Goal: Transaction & Acquisition: Book appointment/travel/reservation

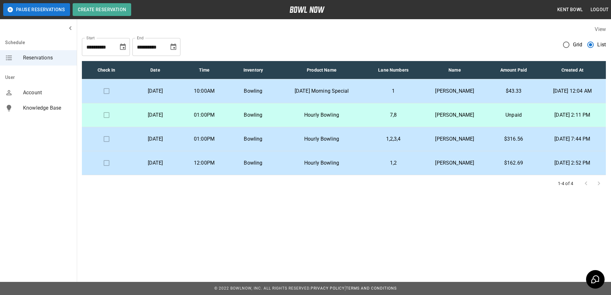
click at [175, 94] on p "[DATE]" at bounding box center [155, 91] width 39 height 8
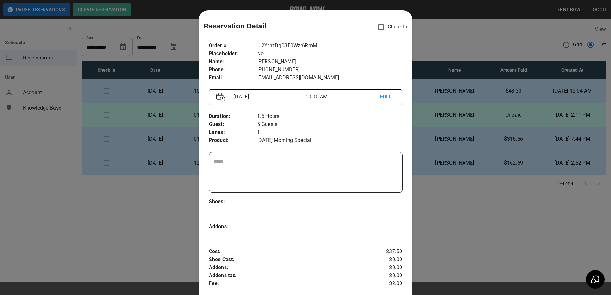
scroll to position [10, 0]
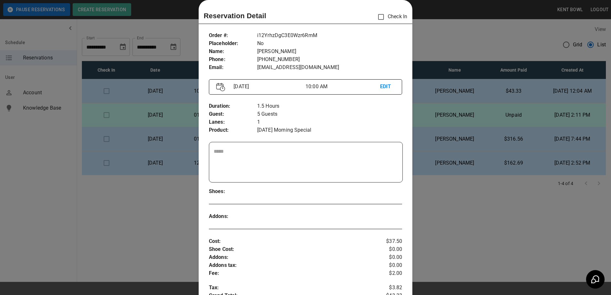
click at [33, 172] on div at bounding box center [305, 147] width 611 height 295
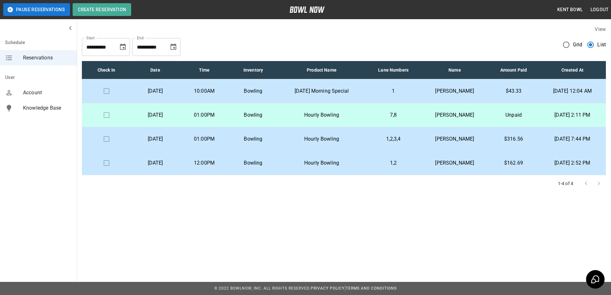
click at [224, 112] on p "01:00PM" at bounding box center [204, 115] width 39 height 8
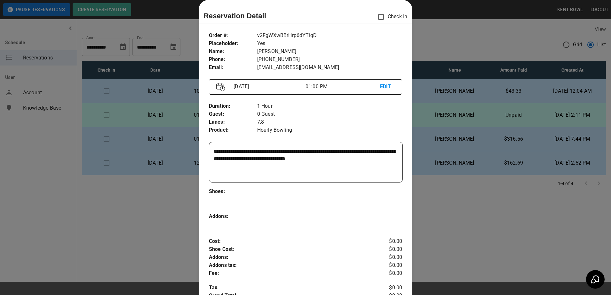
click at [22, 172] on div at bounding box center [305, 147] width 611 height 295
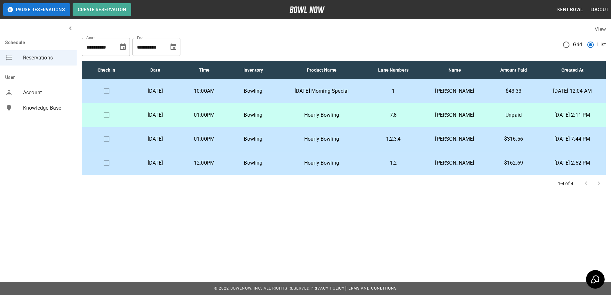
click at [103, 93] on td at bounding box center [106, 91] width 49 height 24
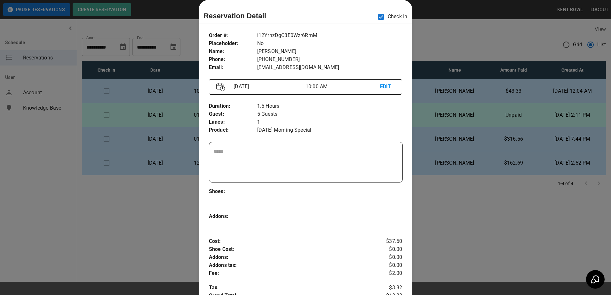
click at [47, 165] on div at bounding box center [305, 147] width 611 height 295
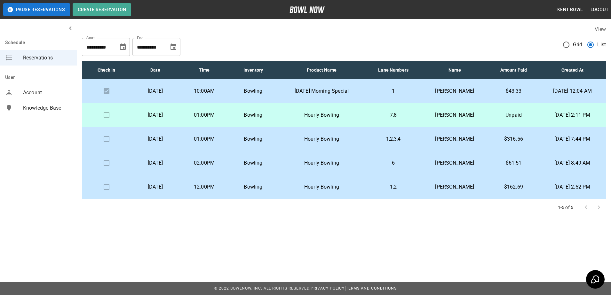
click at [175, 163] on p "[DATE]" at bounding box center [155, 163] width 39 height 8
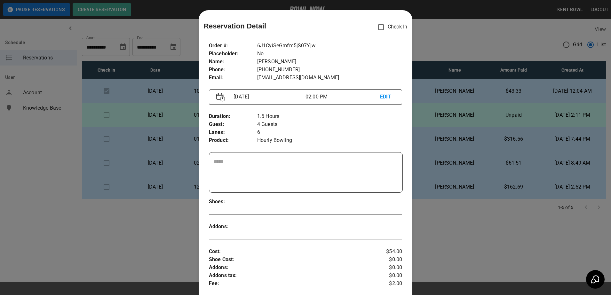
scroll to position [10, 0]
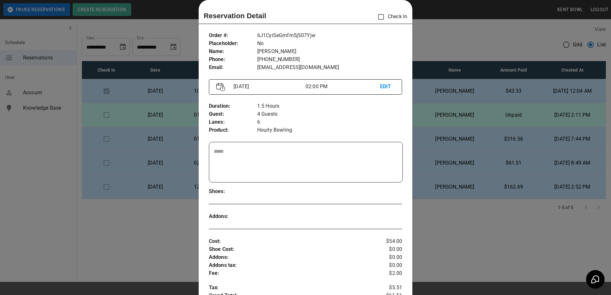
click at [40, 178] on div at bounding box center [305, 147] width 611 height 295
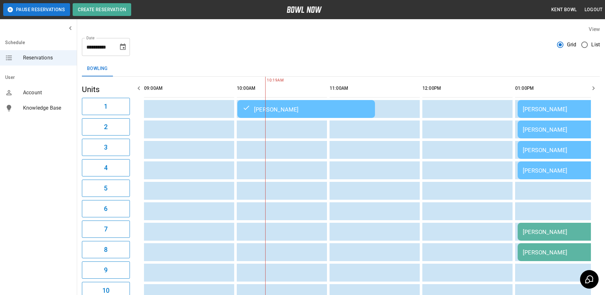
scroll to position [0, 93]
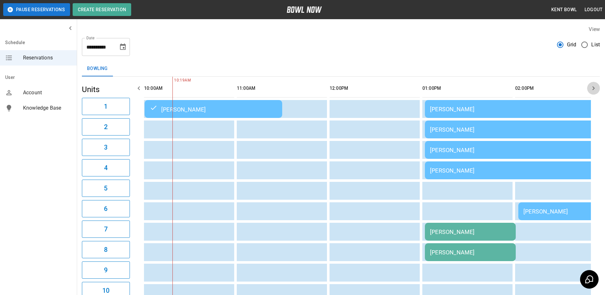
click at [592, 91] on icon "button" at bounding box center [594, 88] width 8 height 8
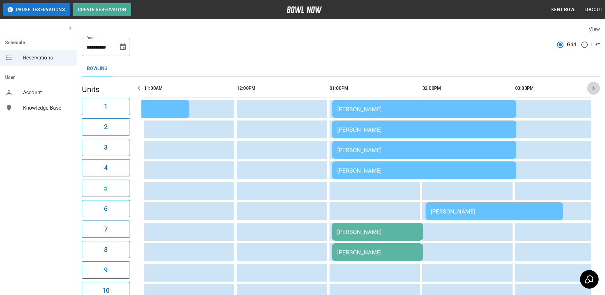
click at [592, 91] on icon "button" at bounding box center [594, 88] width 8 height 8
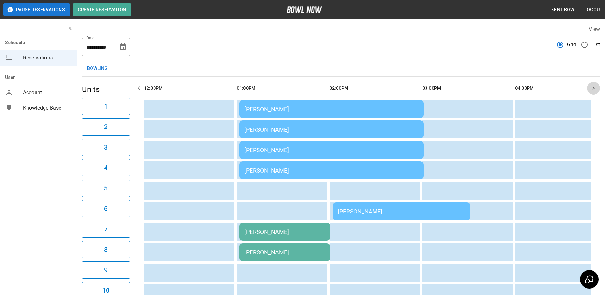
scroll to position [0, 278]
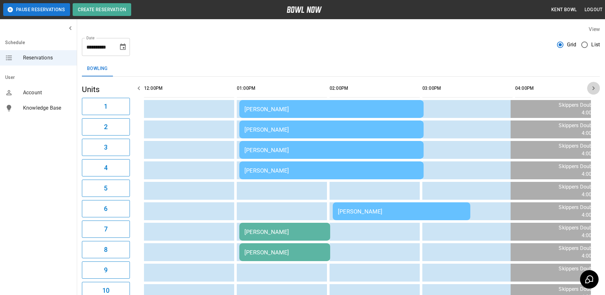
click at [592, 91] on icon "button" at bounding box center [594, 88] width 8 height 8
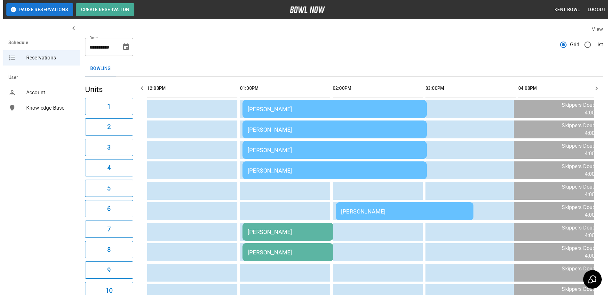
scroll to position [0, 371]
